Goal: Navigation & Orientation: Find specific page/section

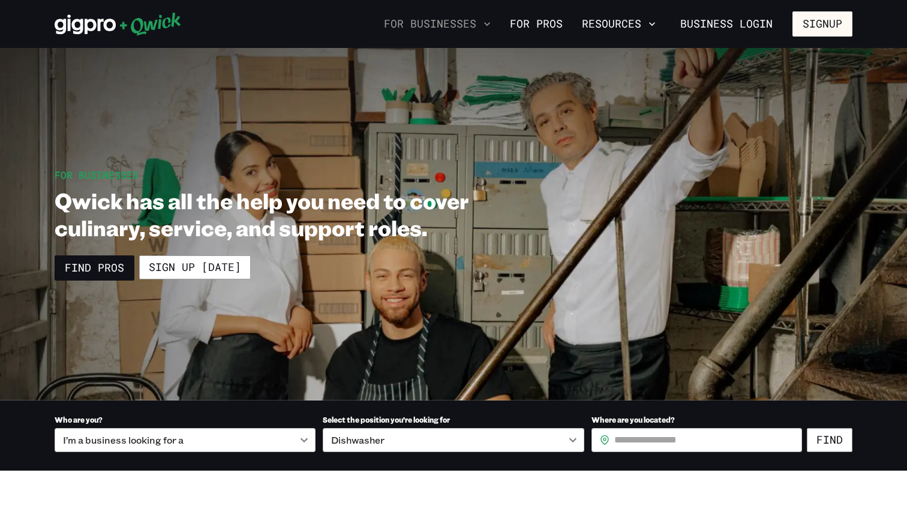
click at [449, 29] on button "For Businesses" at bounding box center [437, 24] width 116 height 20
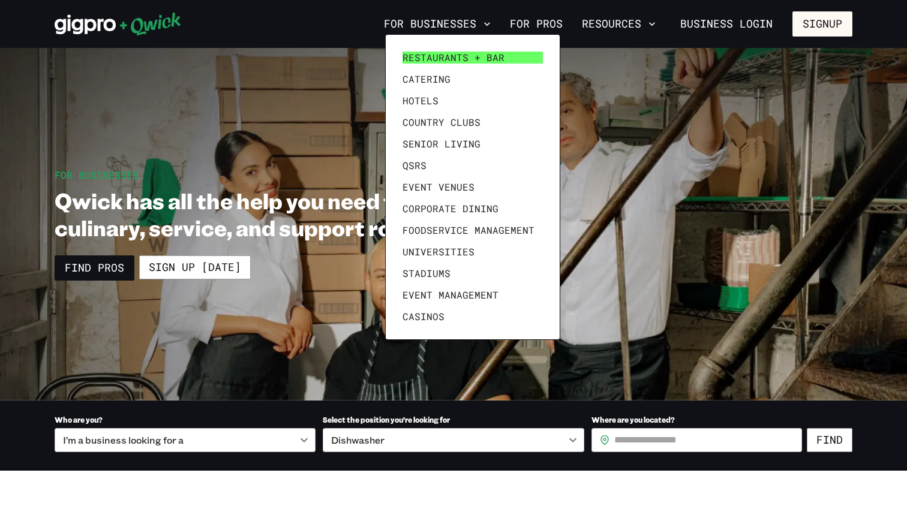
click at [443, 58] on span "Restaurants + Bar" at bounding box center [453, 58] width 102 height 12
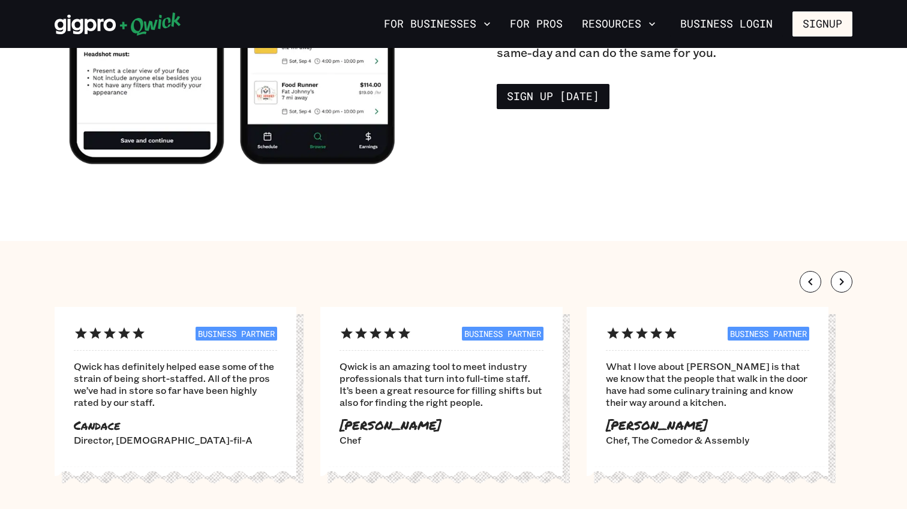
scroll to position [2258, 0]
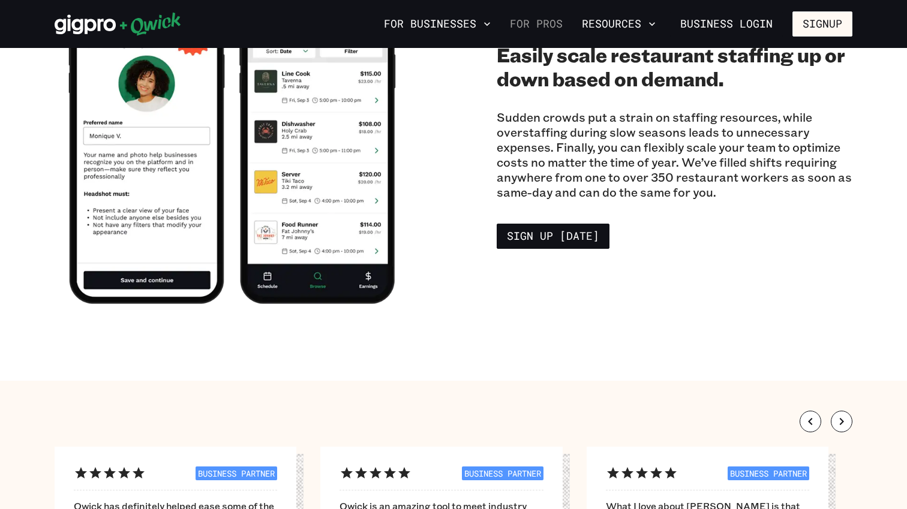
click at [552, 28] on link "For Pros" at bounding box center [536, 24] width 62 height 20
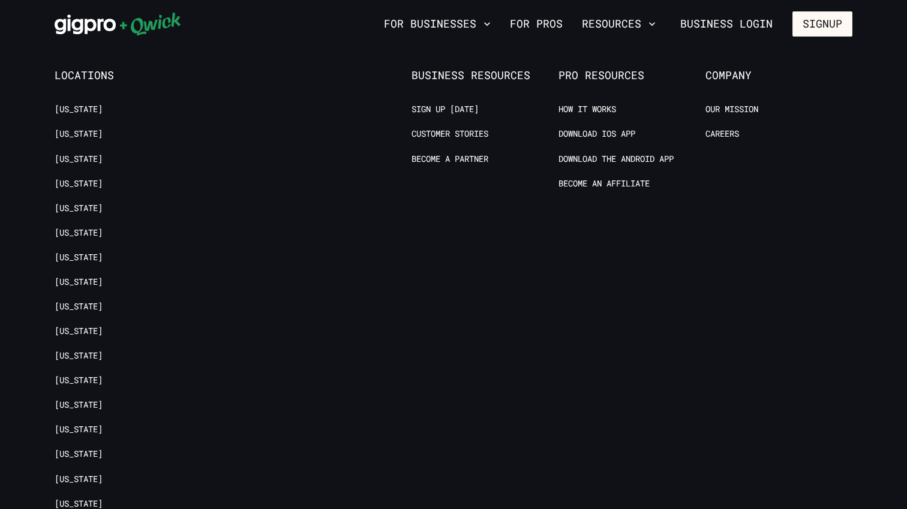
scroll to position [2739, 0]
